Goal: Navigation & Orientation: Understand site structure

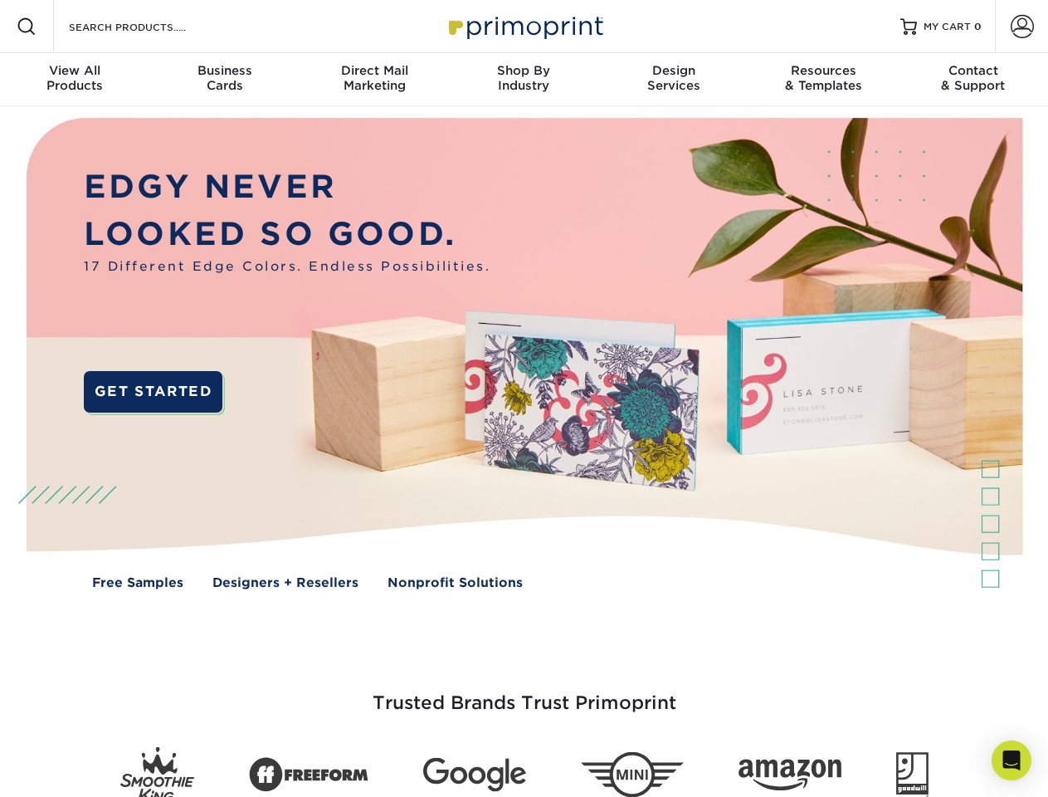
click at [524, 398] on img at bounding box center [523, 365] width 1037 height 519
click at [27, 27] on span at bounding box center [27, 27] width 20 height 20
click at [1021, 27] on span at bounding box center [1022, 26] width 23 height 23
click at [75, 80] on div "View All Products" at bounding box center [74, 78] width 149 height 30
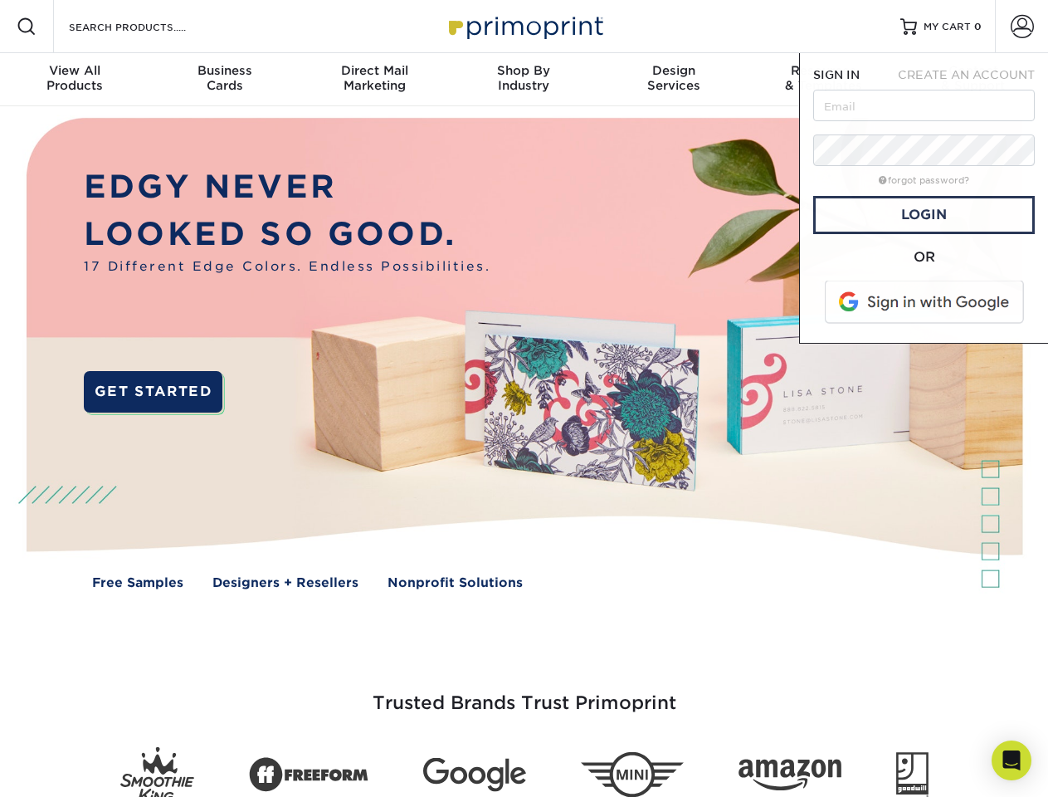
click at [224, 80] on div "Business Cards" at bounding box center [223, 78] width 149 height 30
click at [374, 80] on div "Direct Mail Marketing" at bounding box center [374, 78] width 149 height 30
click at [524, 80] on div "Shop By Industry" at bounding box center [523, 78] width 149 height 30
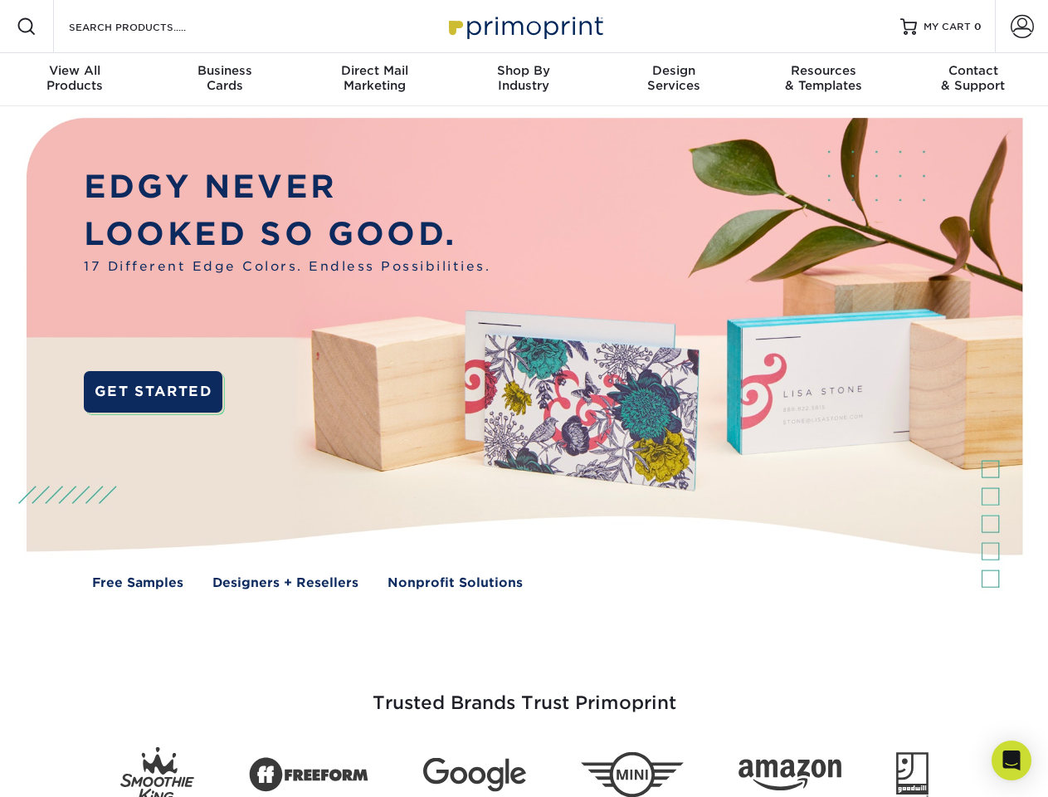
click at [674, 80] on div "Design Services" at bounding box center [673, 78] width 149 height 30
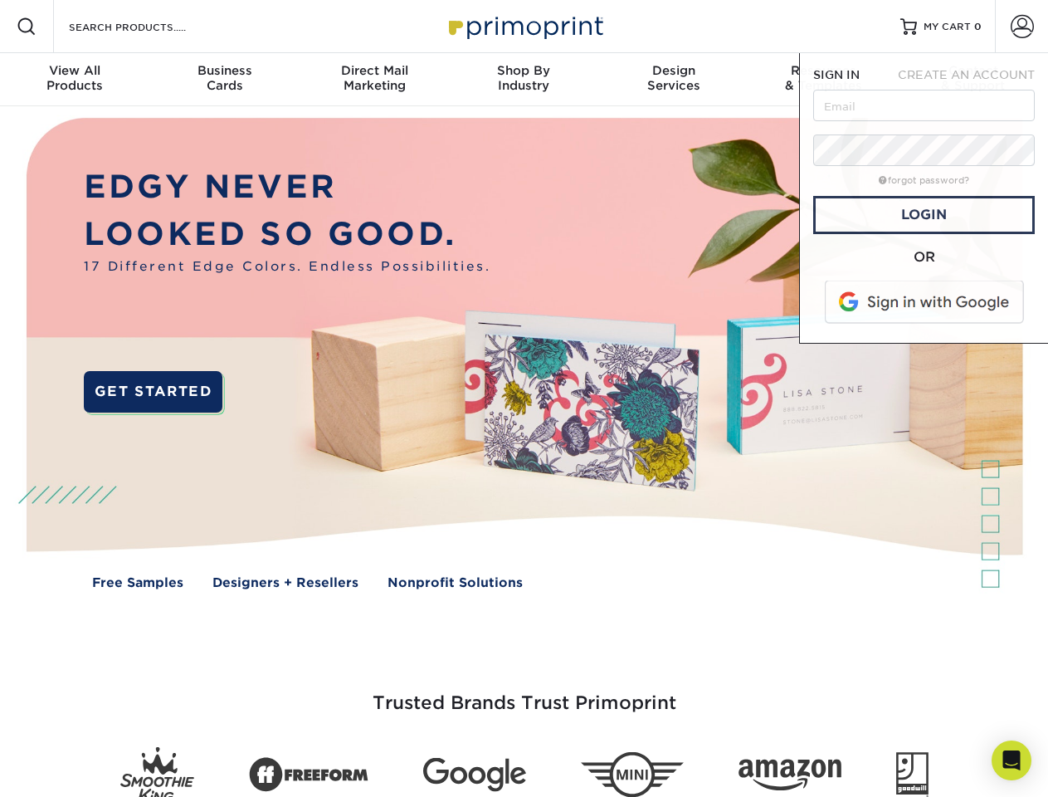
click at [823, 80] on span "SIGN IN" at bounding box center [836, 74] width 46 height 13
click at [973, 80] on div "Contact & Support" at bounding box center [973, 78] width 149 height 30
